Goal: Check status: Check status

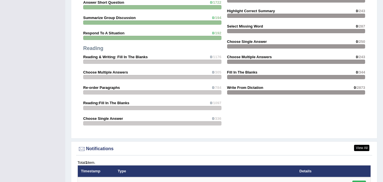
scroll to position [564, 0]
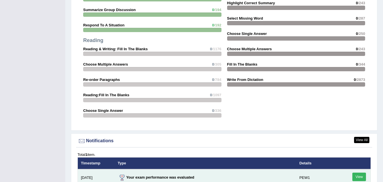
click at [357, 173] on link "View" at bounding box center [359, 177] width 14 height 9
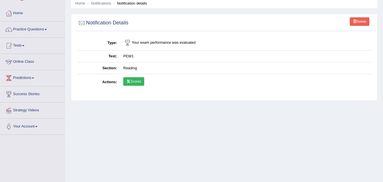
click at [133, 79] on link "Scores" at bounding box center [133, 81] width 21 height 9
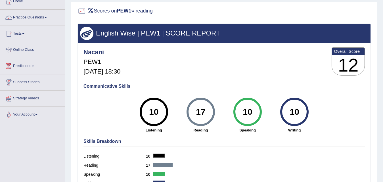
scroll to position [29, 0]
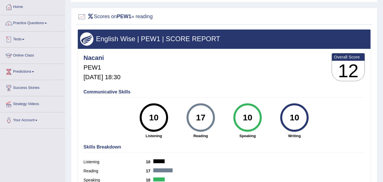
click at [24, 39] on span at bounding box center [23, 39] width 2 height 1
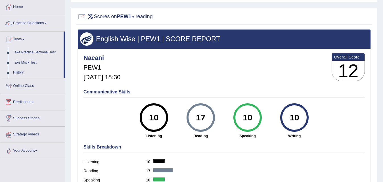
click at [55, 10] on link "Home" at bounding box center [32, 6] width 65 height 14
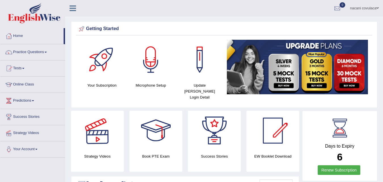
drag, startPoint x: 146, startPoint y: 179, endPoint x: 155, endPoint y: 177, distance: 8.6
click at [146, 179] on div "Score Progress Chart" at bounding box center [184, 183] width 215 height 9
